Goal: Transaction & Acquisition: Download file/media

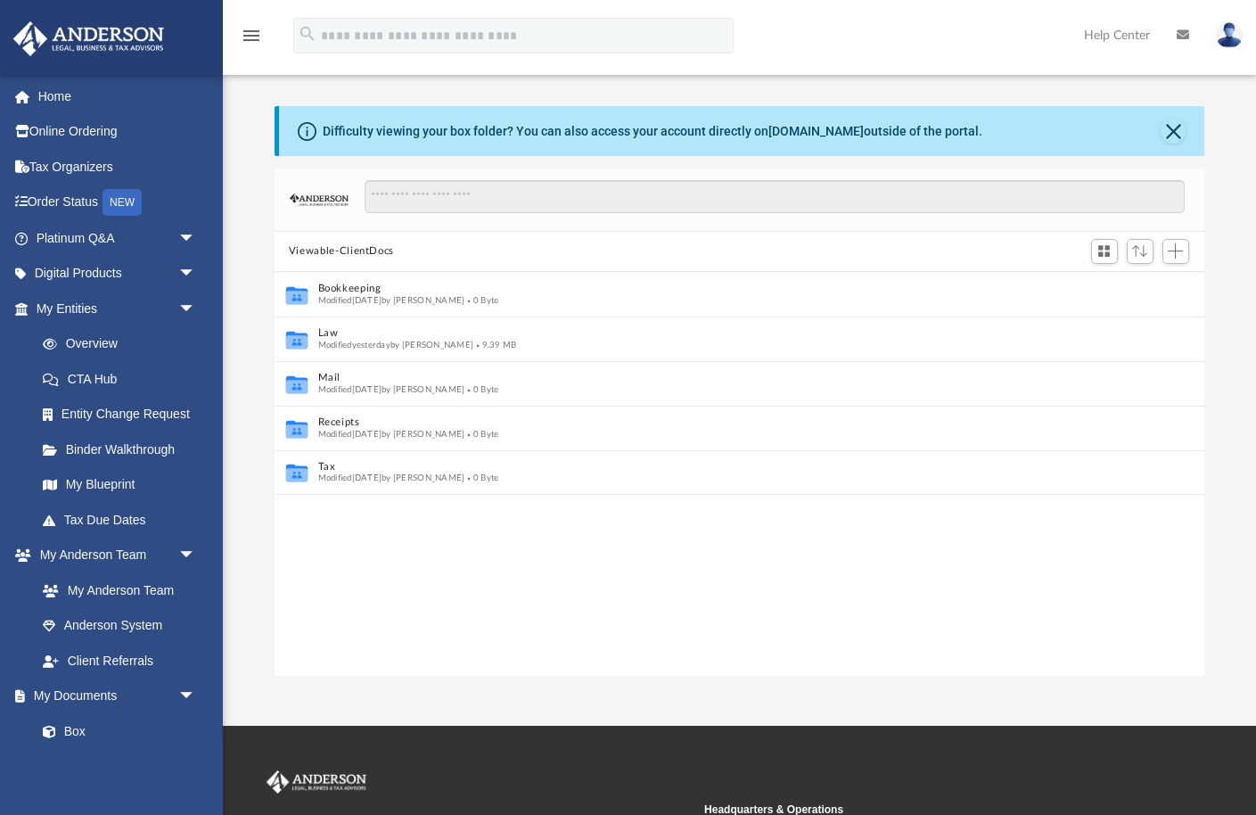
scroll to position [405, 930]
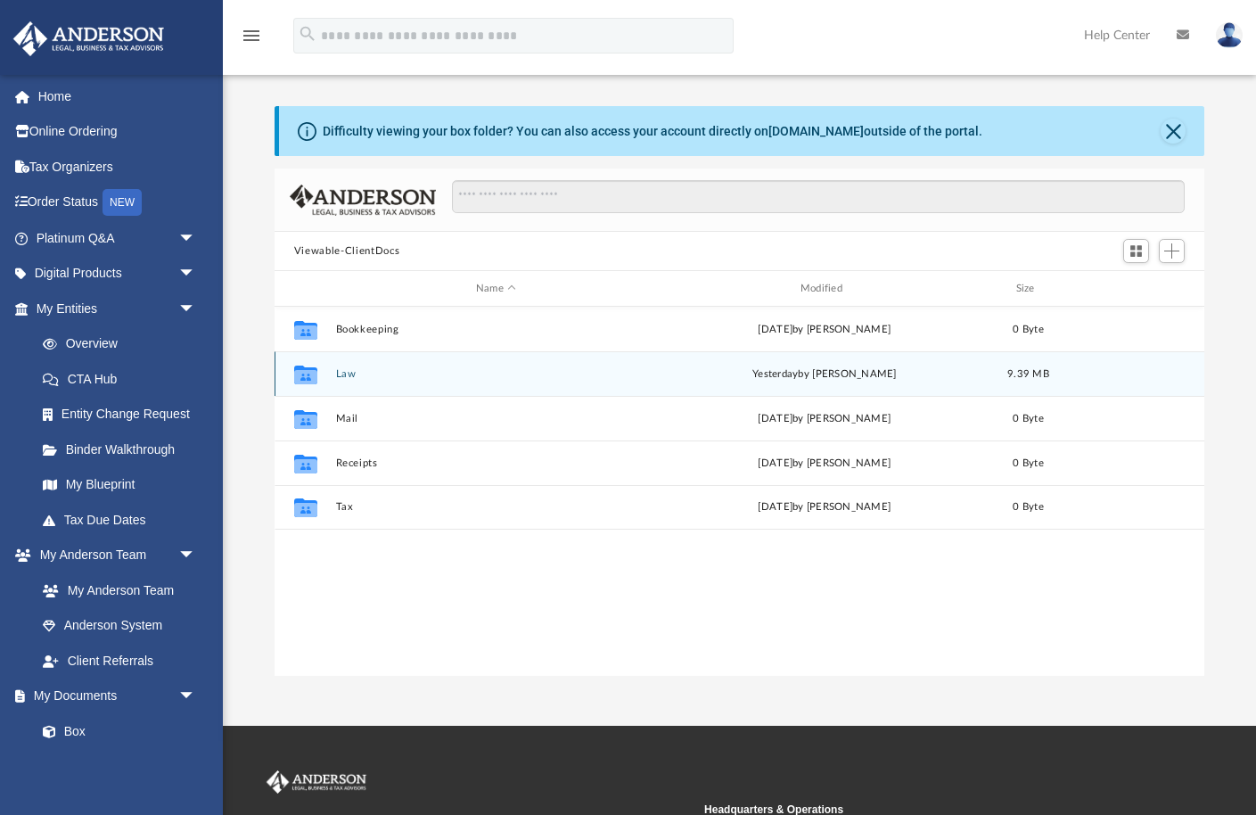
click at [343, 373] on button "Law" at bounding box center [495, 374] width 321 height 12
click at [343, 373] on button "Mesquite Sky, LLC" at bounding box center [495, 374] width 321 height 12
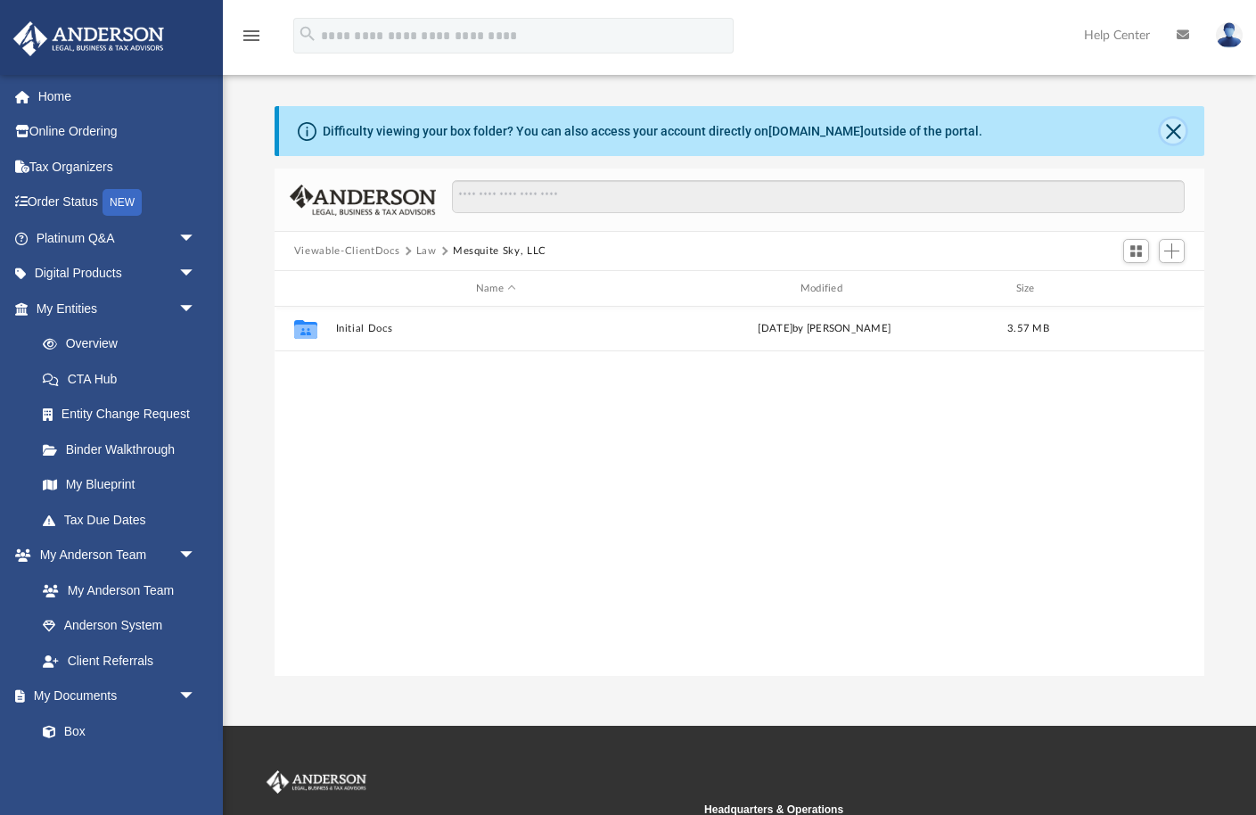
click at [1171, 126] on button "Close" at bounding box center [1173, 131] width 25 height 25
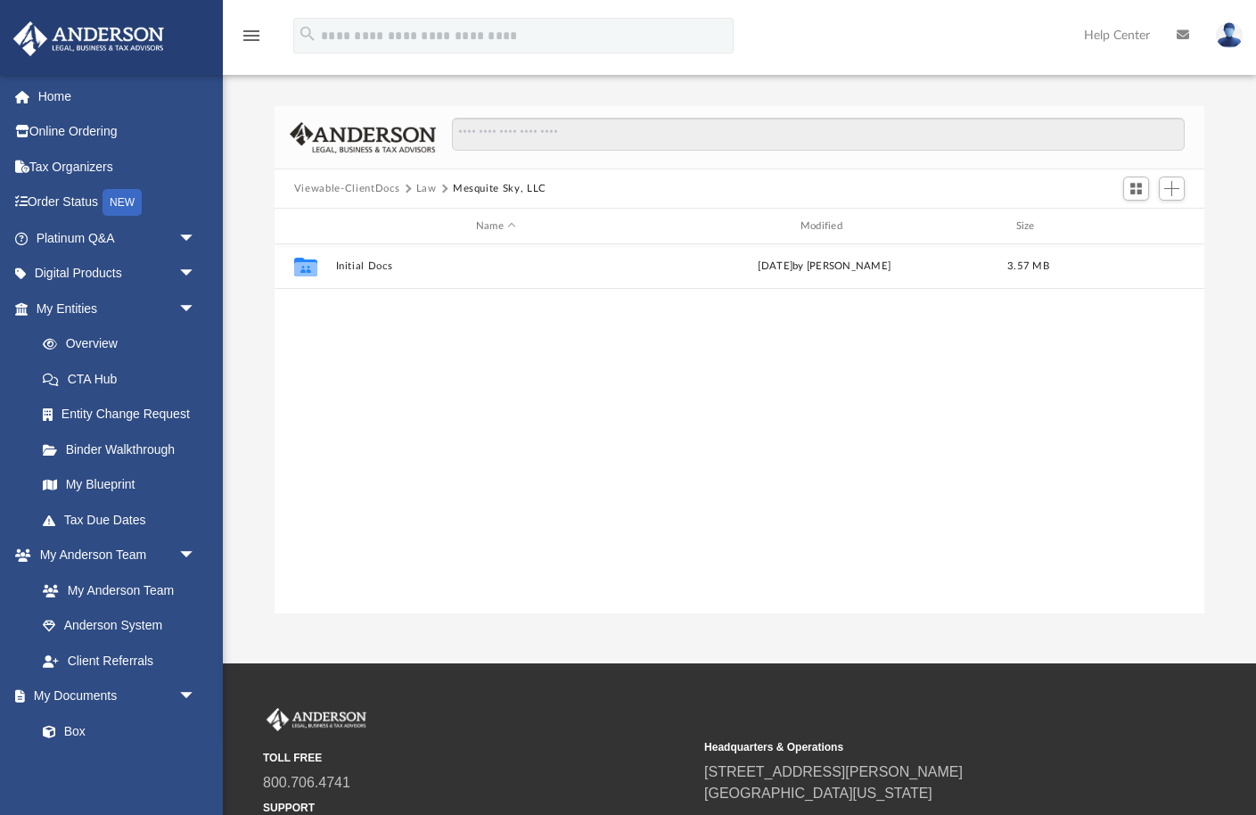
click at [423, 188] on button "Law" at bounding box center [426, 189] width 21 height 16
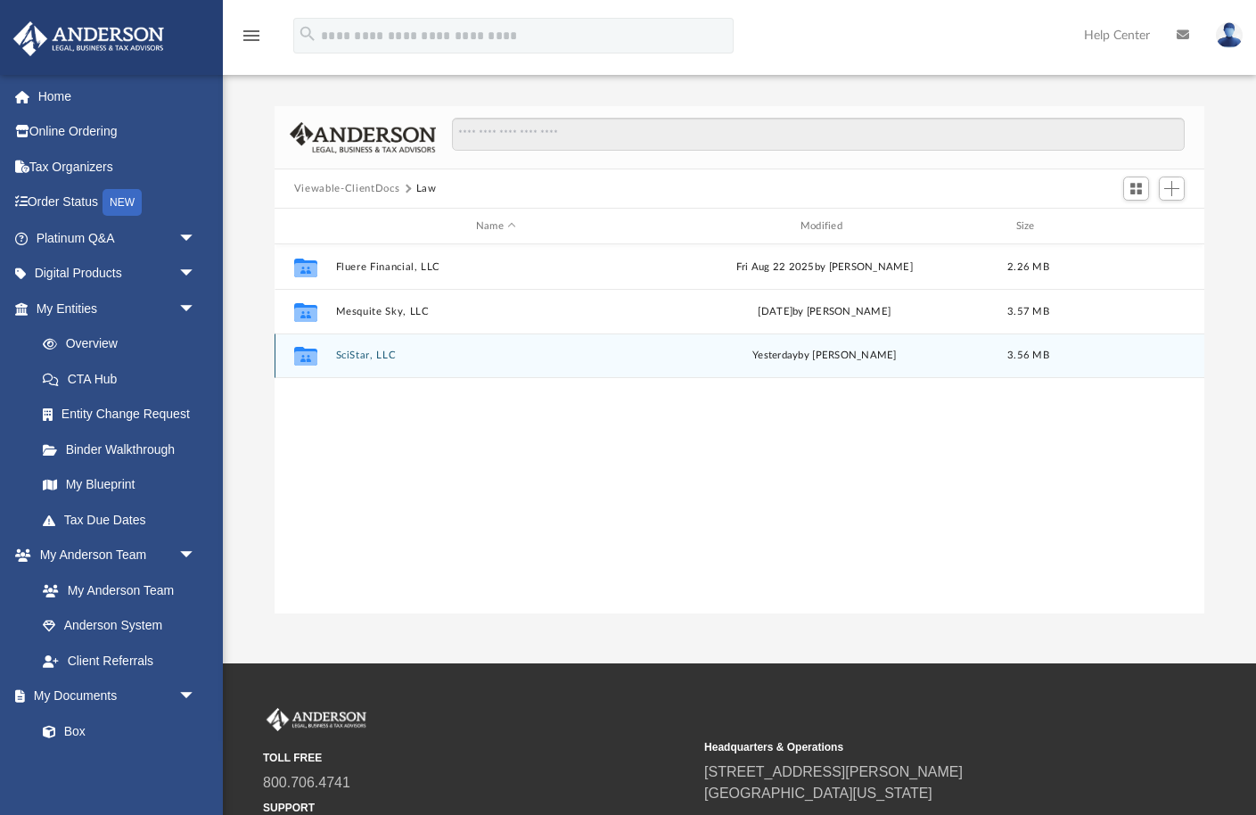
click at [346, 355] on button "SciStar, LLC" at bounding box center [495, 355] width 321 height 12
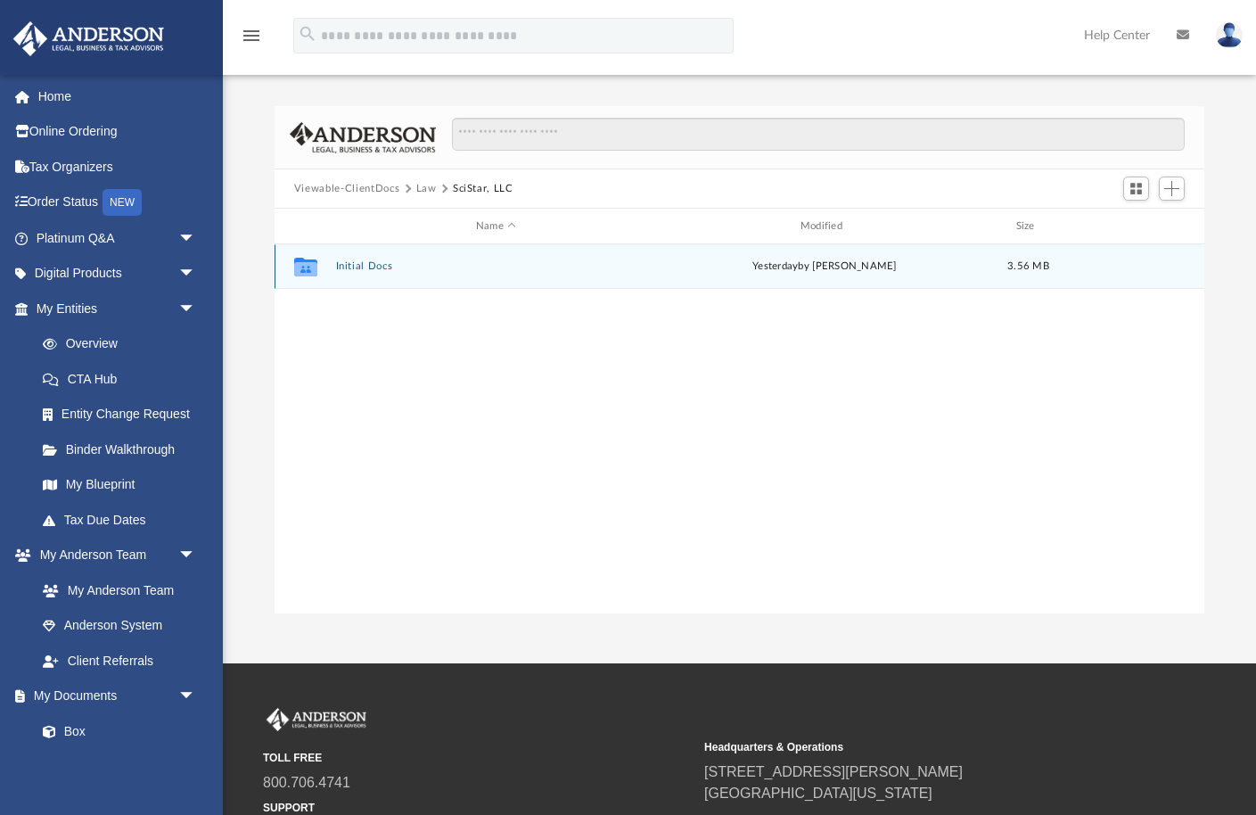
click at [356, 264] on button "Initial Docs" at bounding box center [495, 266] width 321 height 12
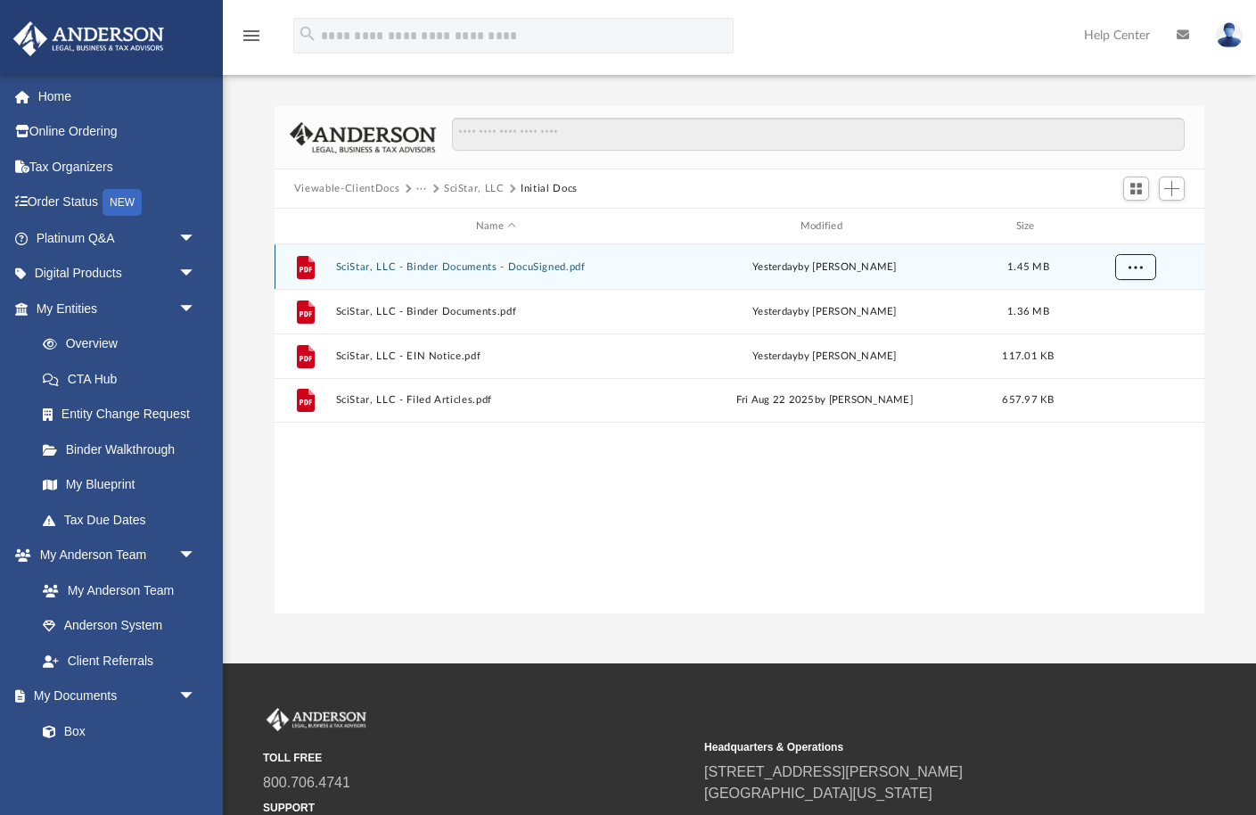
click at [1138, 262] on span "More options" at bounding box center [1135, 266] width 14 height 10
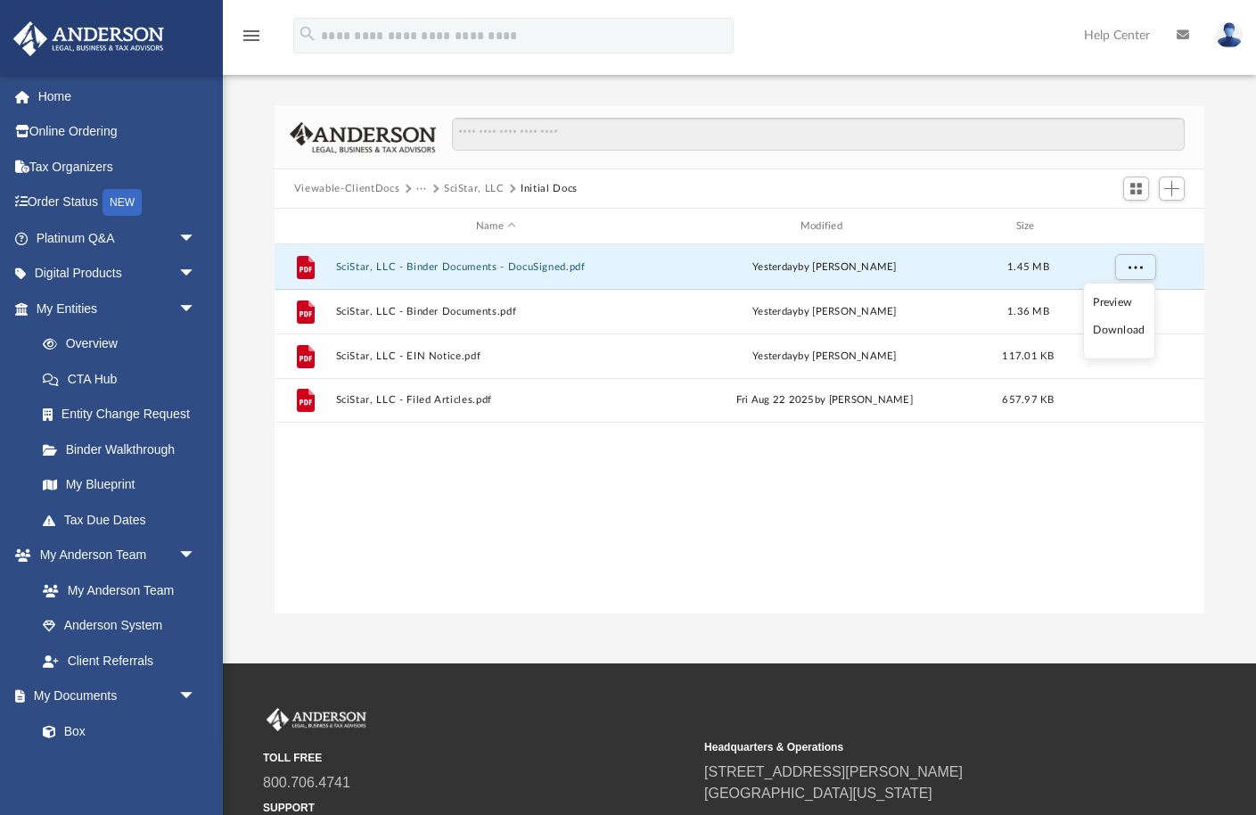
click at [1132, 329] on li "Download" at bounding box center [1119, 330] width 52 height 19
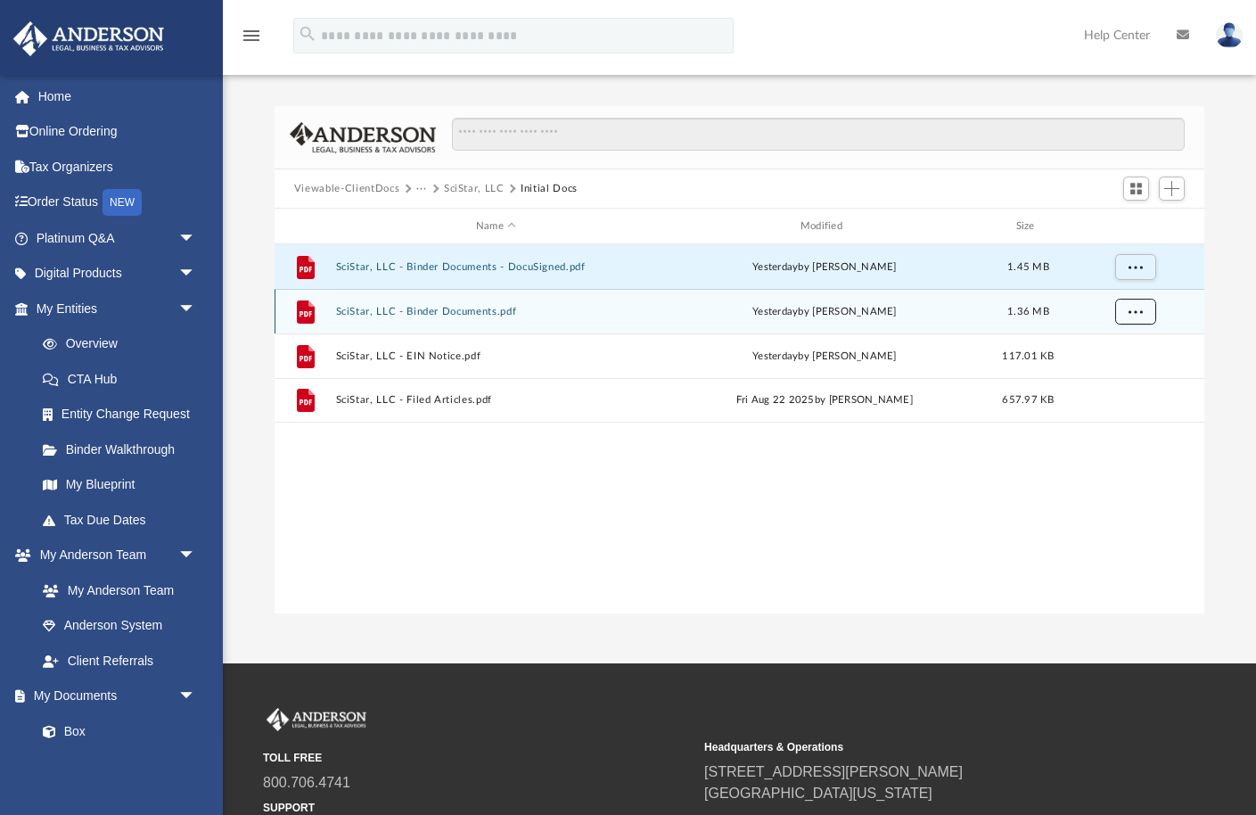
click at [1137, 309] on span "More options" at bounding box center [1135, 311] width 14 height 10
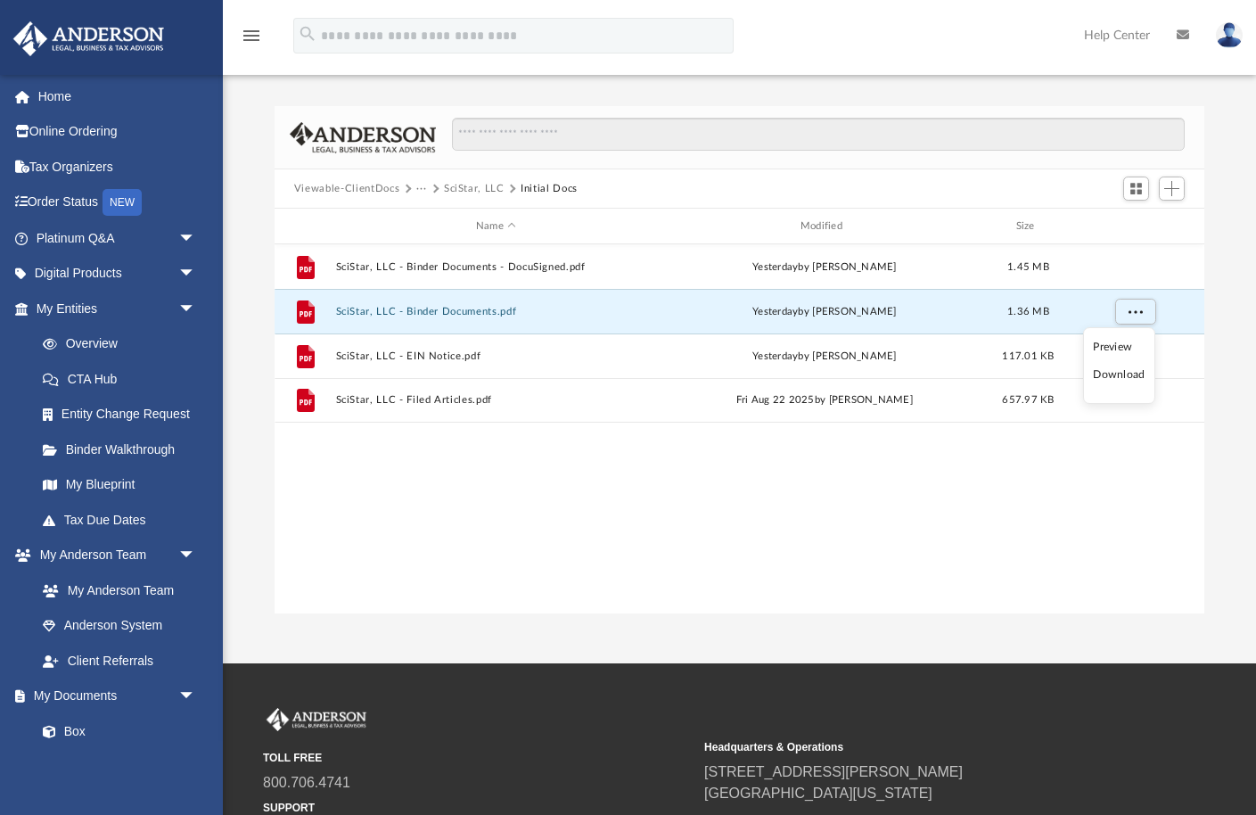
click at [1119, 373] on li "Download" at bounding box center [1119, 374] width 52 height 19
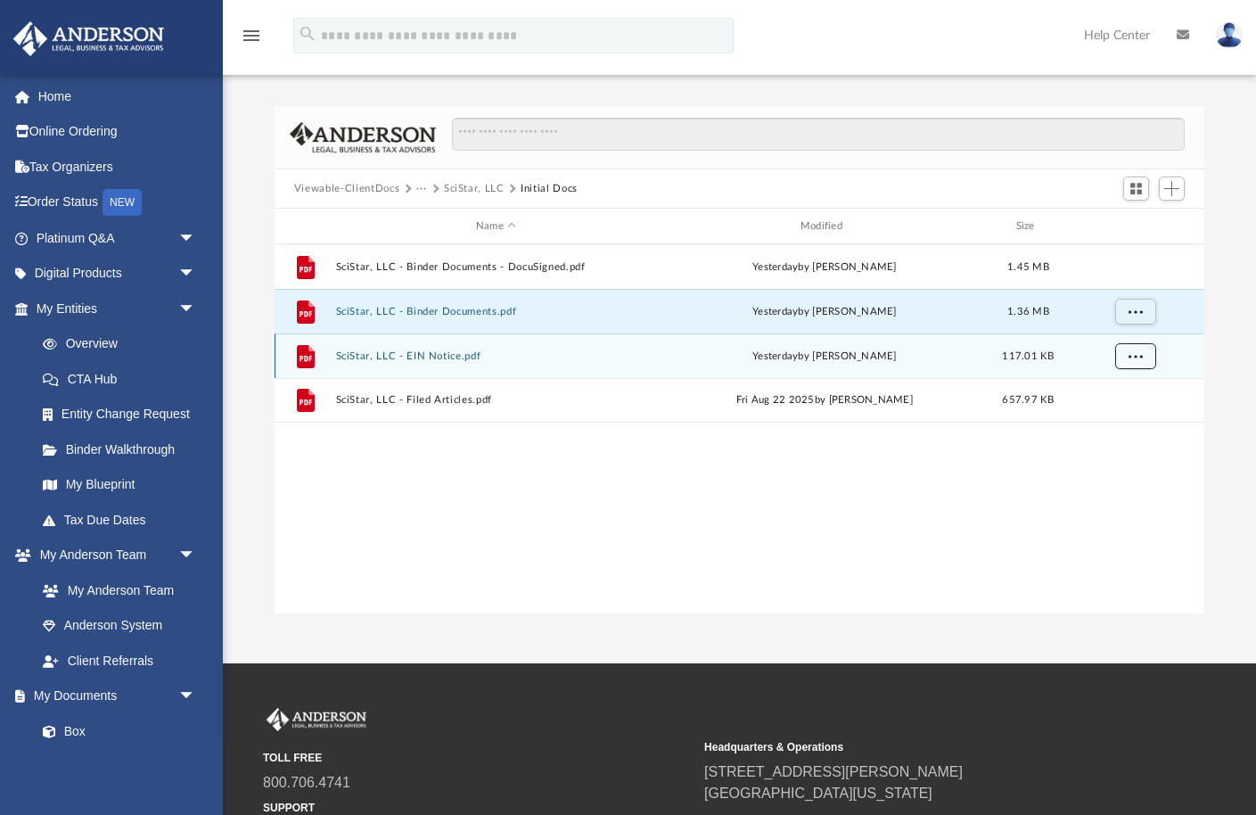
click at [1134, 356] on span "More options" at bounding box center [1135, 355] width 14 height 10
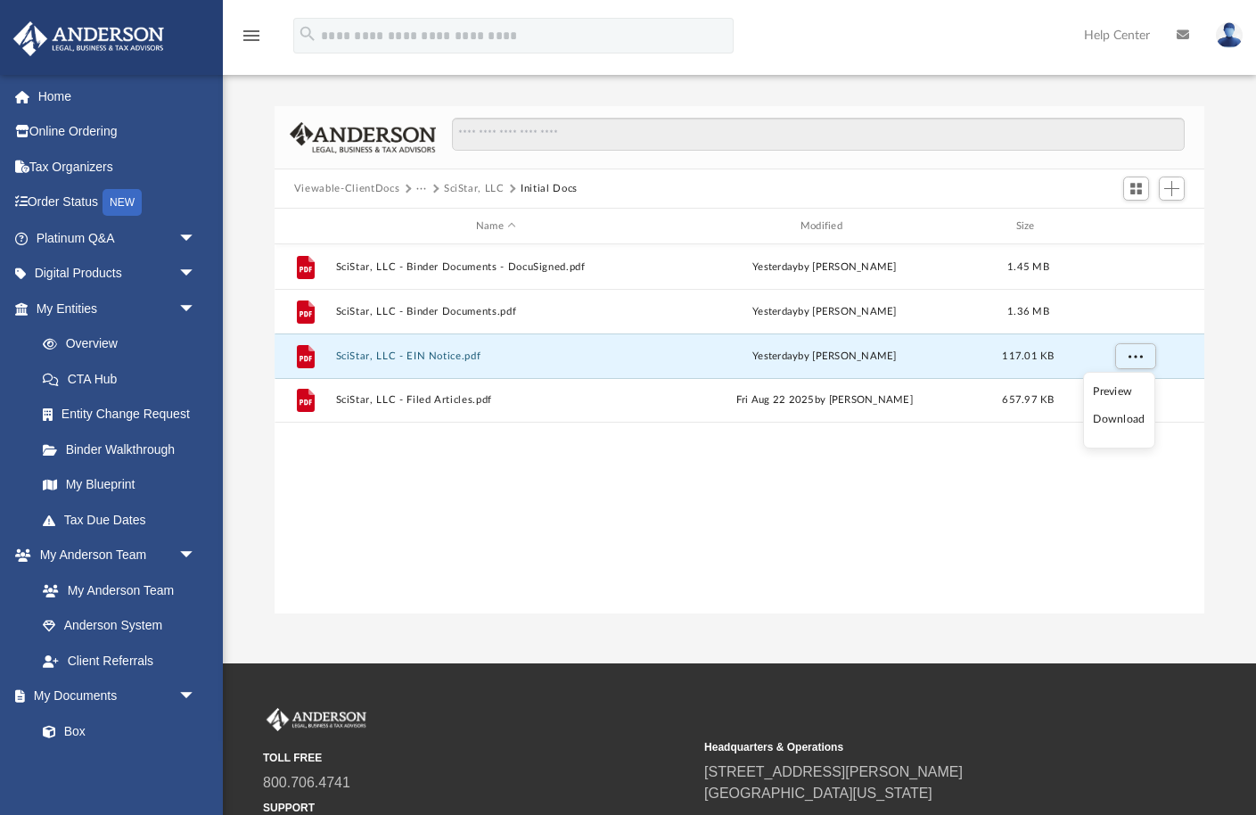
click at [1122, 421] on li "Download" at bounding box center [1119, 419] width 52 height 19
click at [1057, 465] on div "File SciStar, LLC - Binder Documents - DocuSigned.pdf [DATE] by [PERSON_NAME] 1…" at bounding box center [740, 429] width 930 height 370
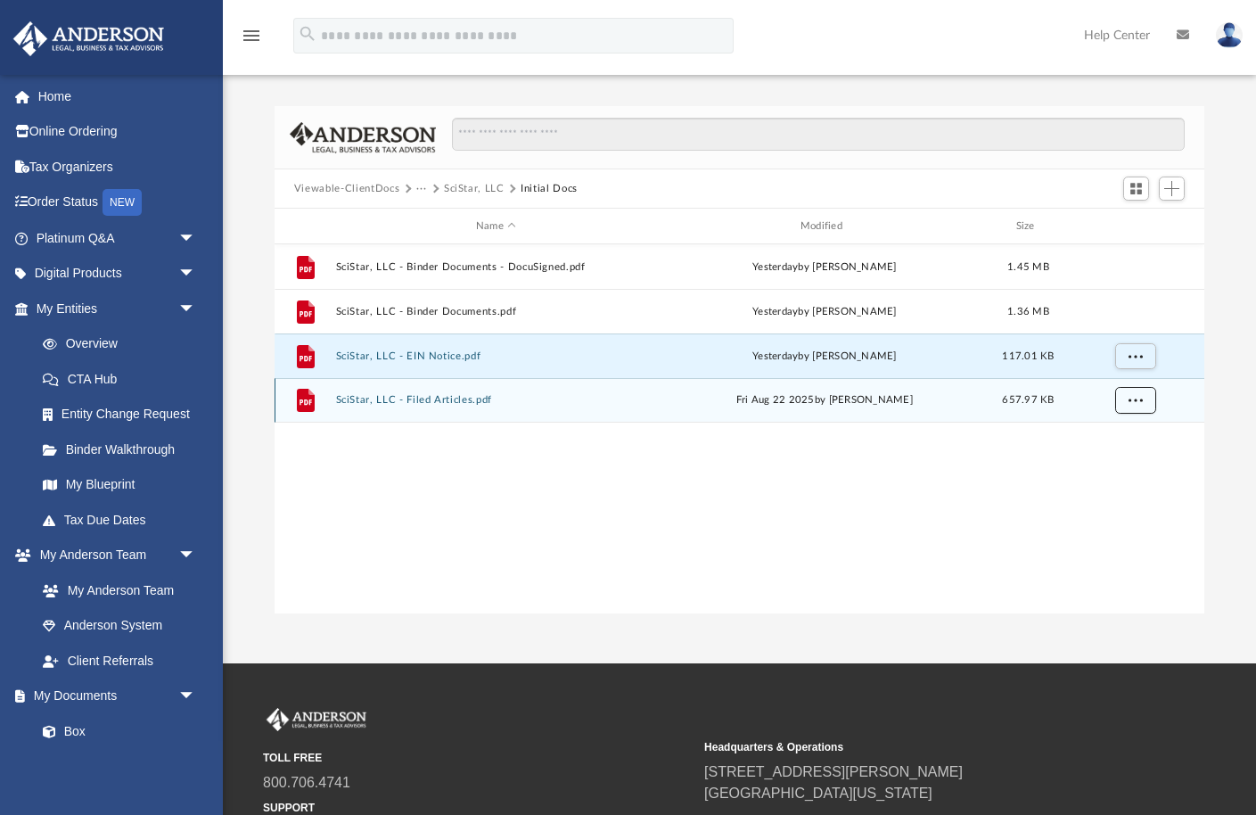
click at [1133, 398] on span "More options" at bounding box center [1135, 400] width 14 height 10
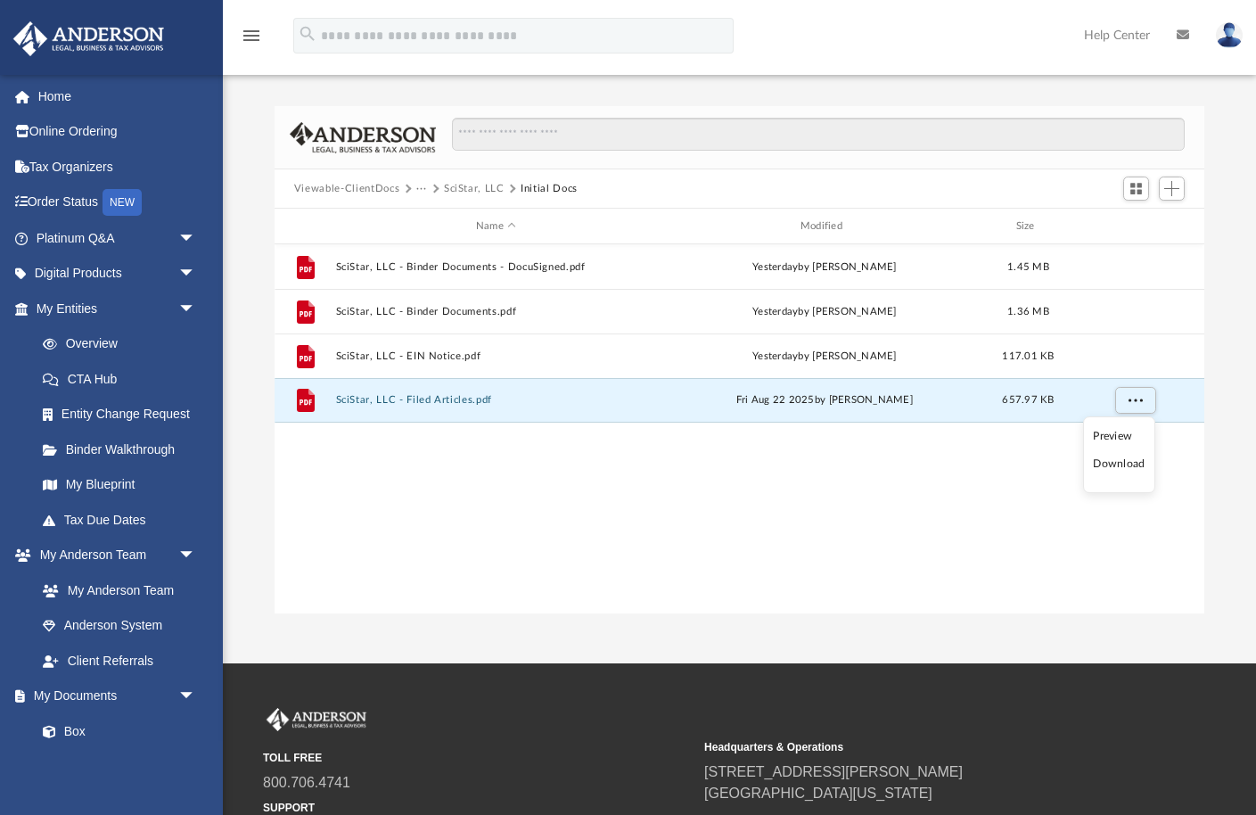
click at [1113, 461] on li "Download" at bounding box center [1119, 464] width 52 height 19
